Goal: Obtain resource: Obtain resource

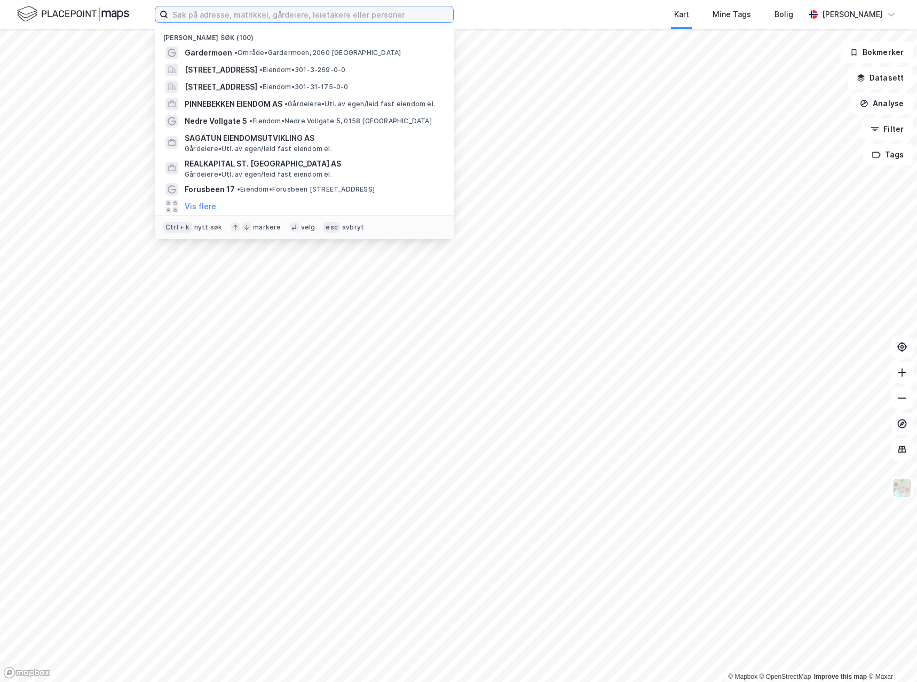
click at [282, 18] on input at bounding box center [310, 14] width 285 height 16
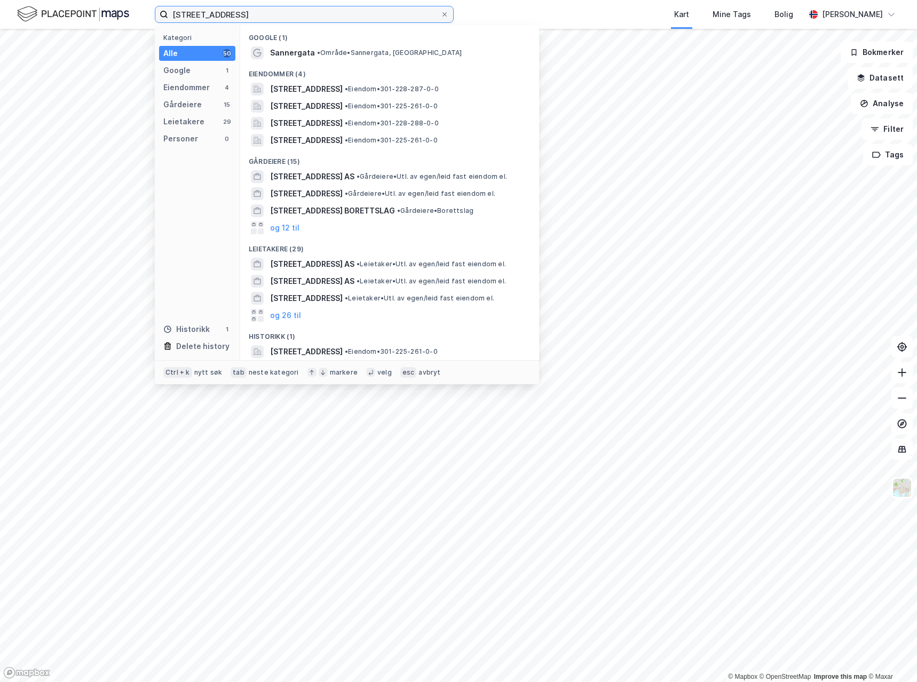
type input "[STREET_ADDRESS]"
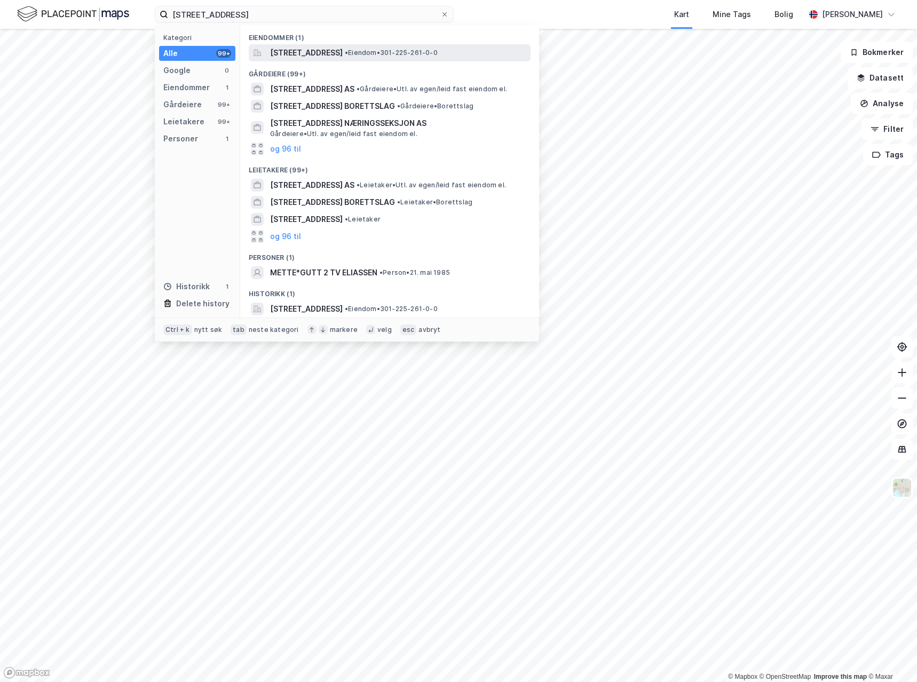
click at [316, 50] on span "[STREET_ADDRESS]" at bounding box center [306, 52] width 73 height 13
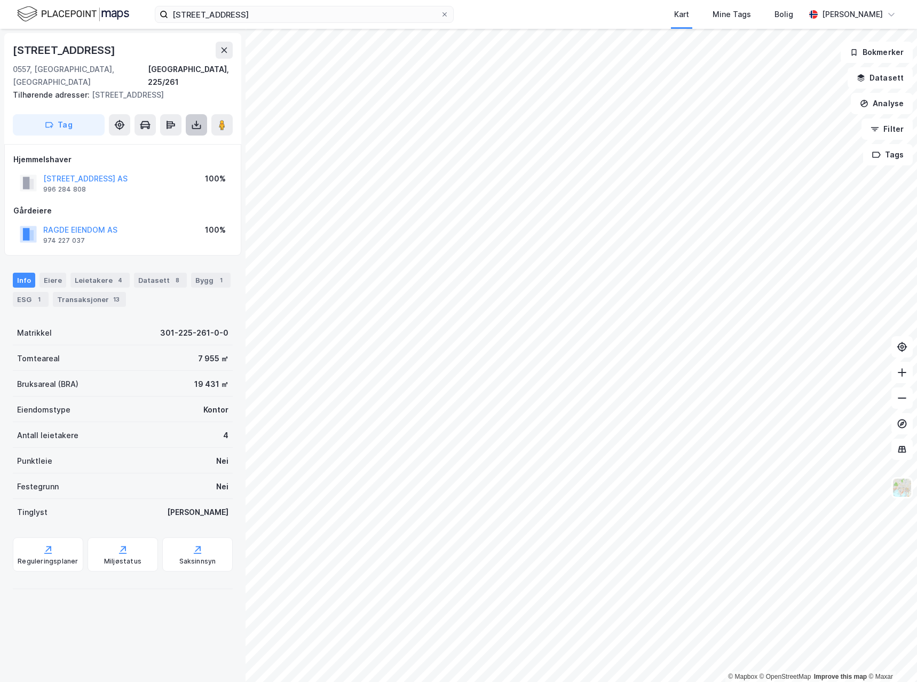
click at [195, 120] on icon at bounding box center [196, 125] width 11 height 11
click at [175, 142] on div "Last ned grunnbok" at bounding box center [144, 146] width 62 height 9
click at [76, 292] on div "Transaksjoner 13" at bounding box center [89, 299] width 73 height 15
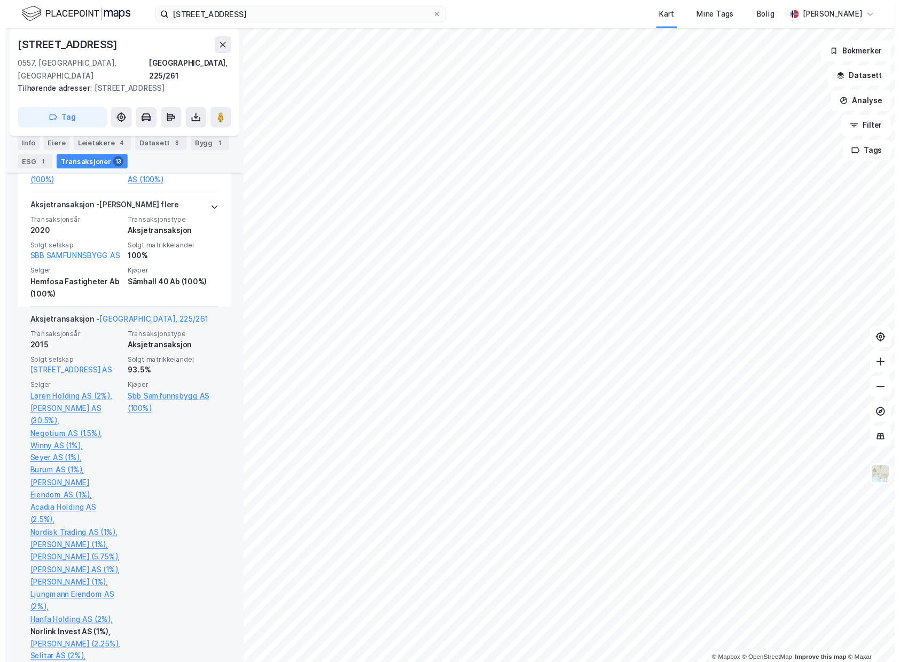
scroll to position [214, 0]
